Goal: Information Seeking & Learning: Check status

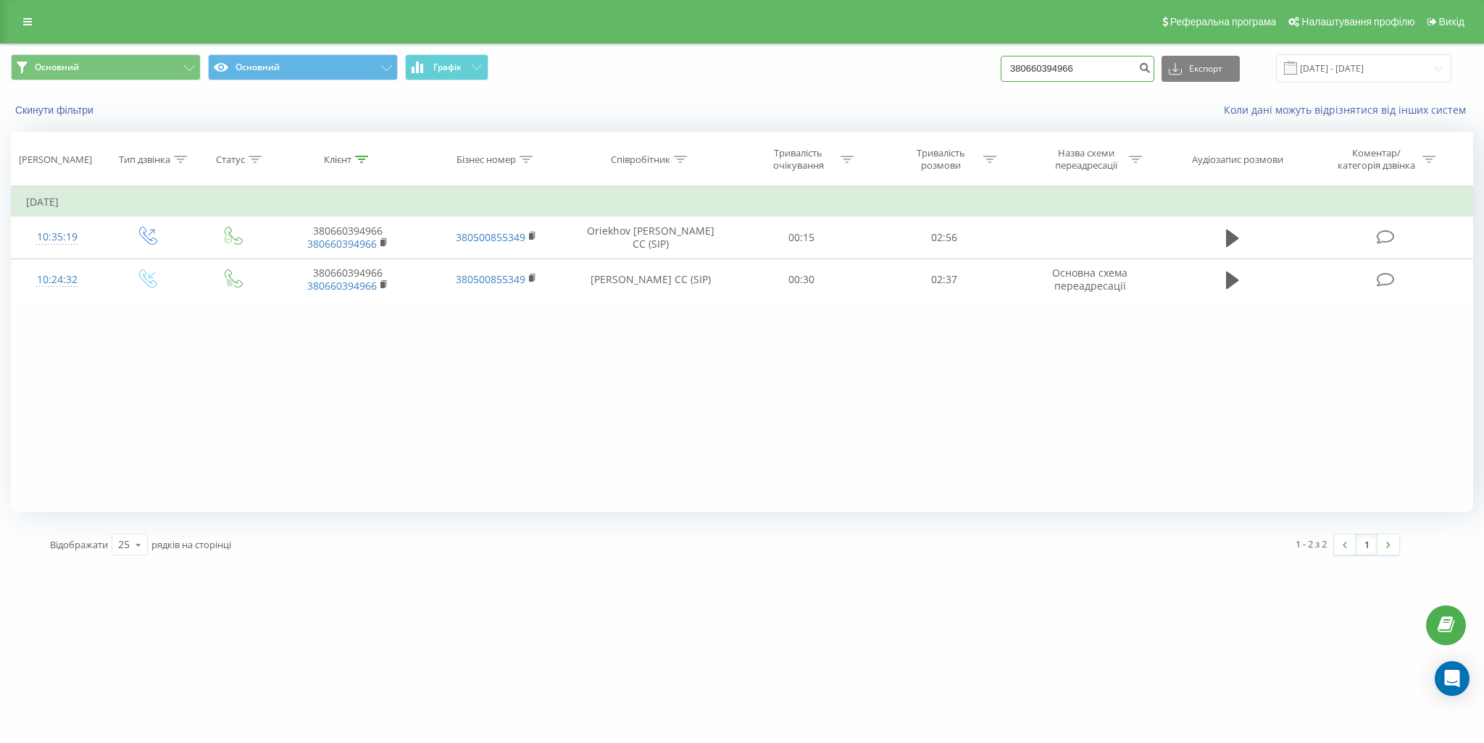
click at [1087, 70] on input "380660394966" at bounding box center [1077, 69] width 154 height 26
drag, startPoint x: 1069, startPoint y: 72, endPoint x: 959, endPoint y: 64, distance: 110.4
click at [959, 64] on div "Основний Основний Графік 380660394966 Експорт .csv .xls .xlsx 01.01.2016 - 22.0…" at bounding box center [742, 68] width 1462 height 28
paste input "9344416904"
type input "393444169046"
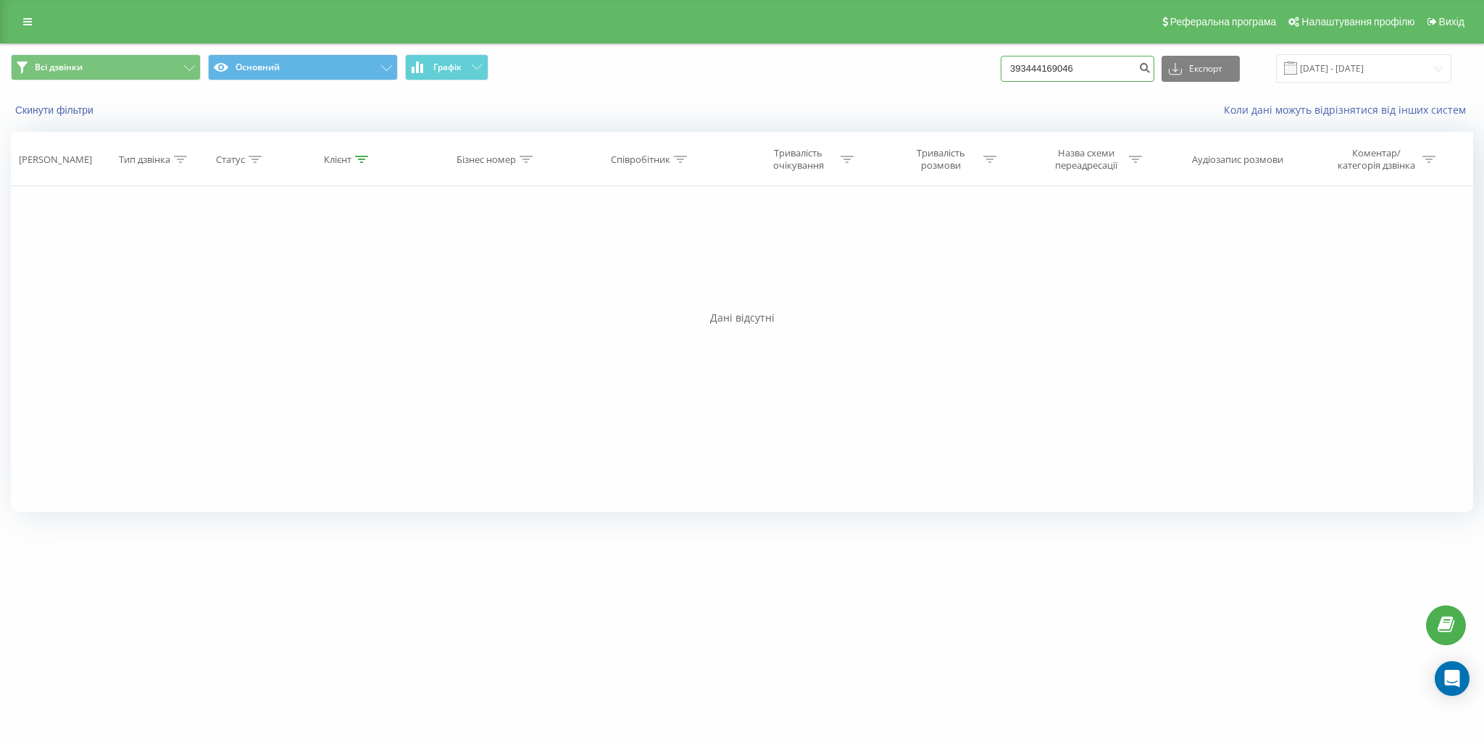
drag, startPoint x: 1100, startPoint y: 70, endPoint x: 985, endPoint y: 64, distance: 116.1
click at [985, 64] on div "Всі дзвінки Основний Графік 393444169046 Експорт .csv .xls .xlsx 21.05.2025 - 2…" at bounding box center [742, 68] width 1462 height 28
paste input "296862240"
type input "393296862240"
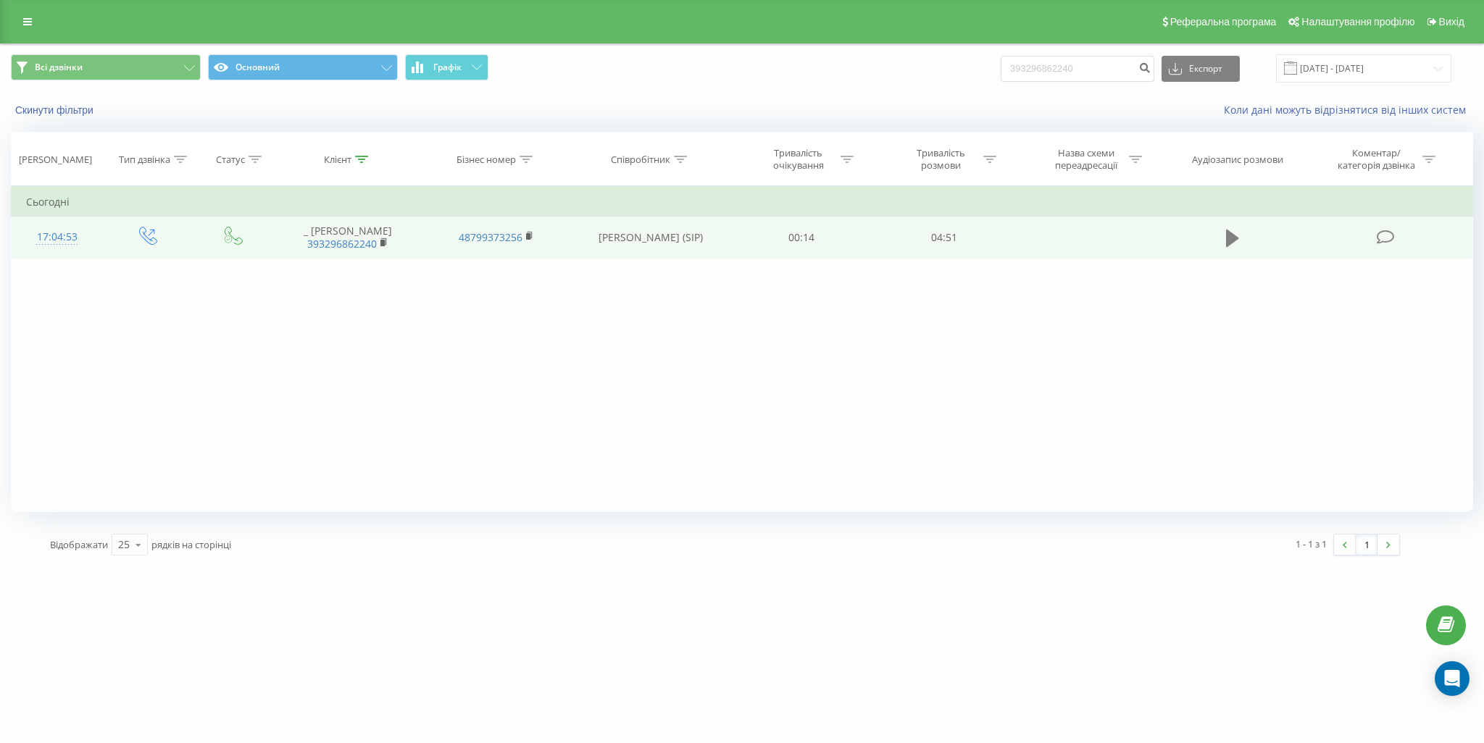
click at [1234, 241] on icon at bounding box center [1232, 238] width 13 height 20
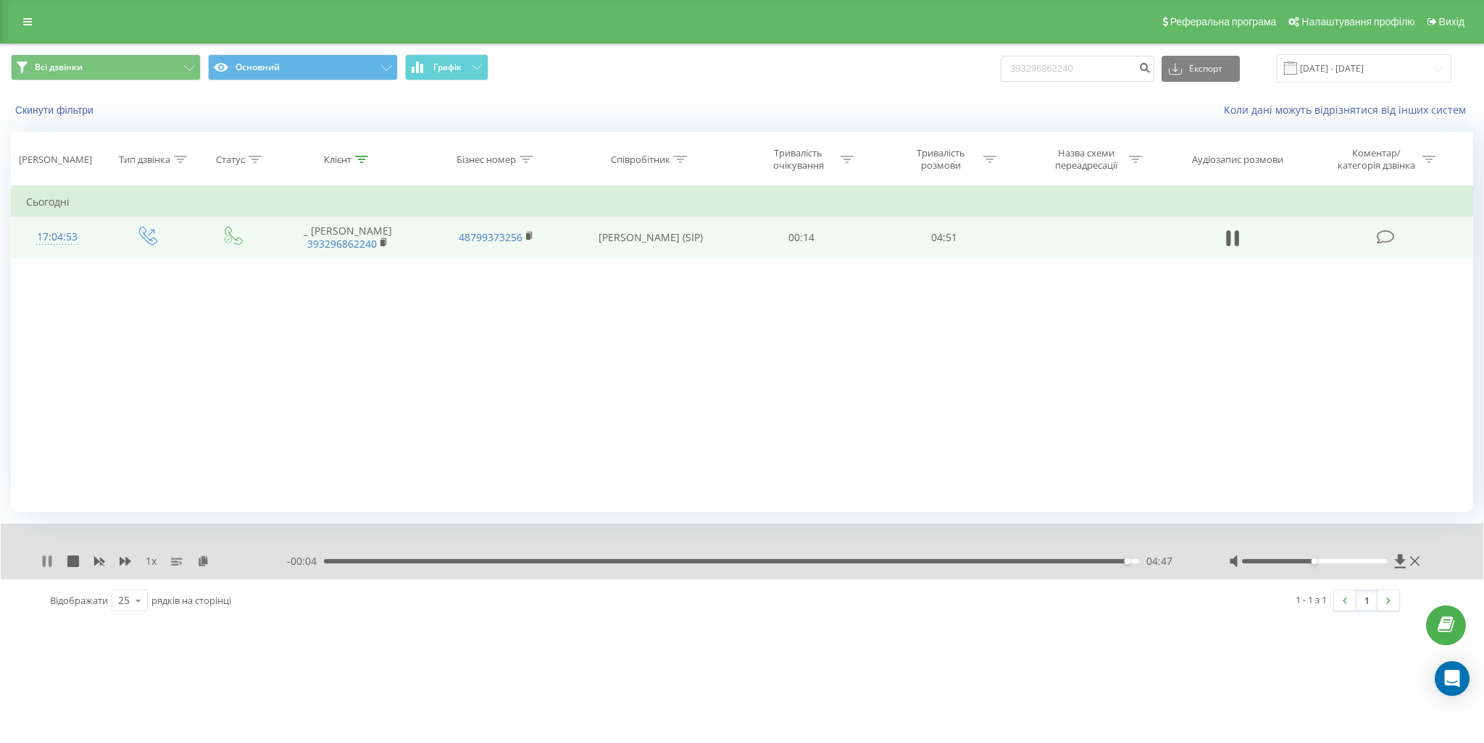
click at [50, 562] on icon at bounding box center [50, 562] width 3 height 12
